Goal: Navigation & Orientation: Find specific page/section

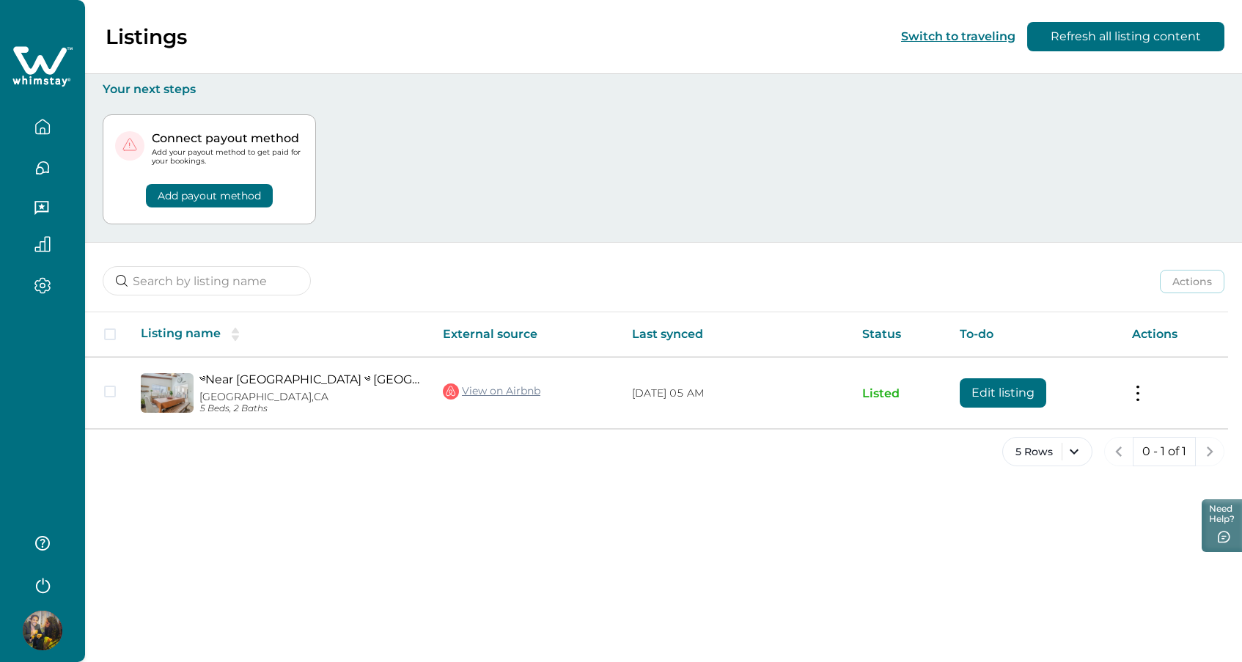
click at [52, 49] on icon at bounding box center [42, 67] width 60 height 44
click at [48, 57] on icon at bounding box center [42, 67] width 60 height 44
